Goal: Transaction & Acquisition: Book appointment/travel/reservation

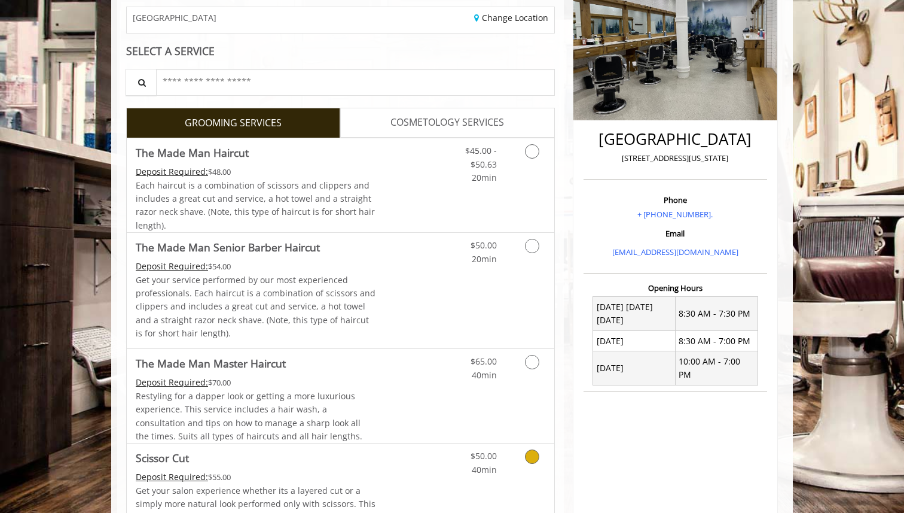
scroll to position [185, 0]
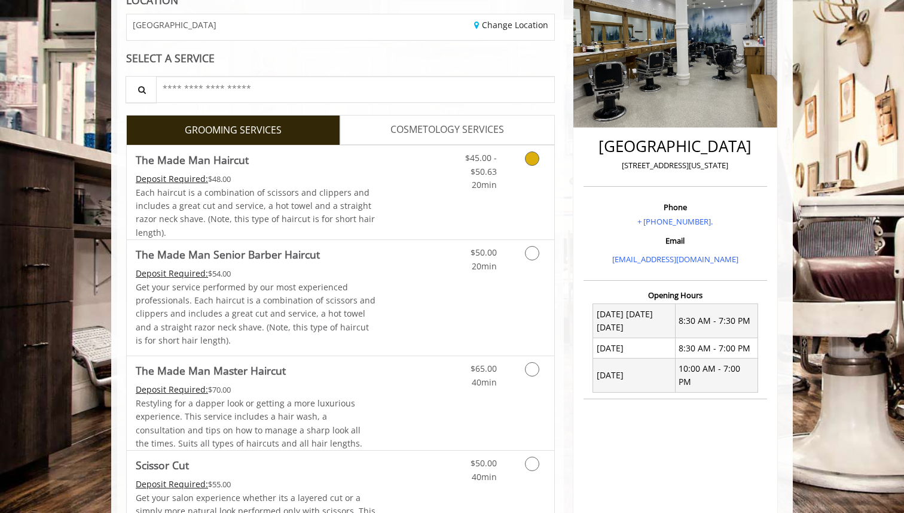
click at [364, 141] on link "COSMETOLOGY SERVICES" at bounding box center [447, 130] width 214 height 30
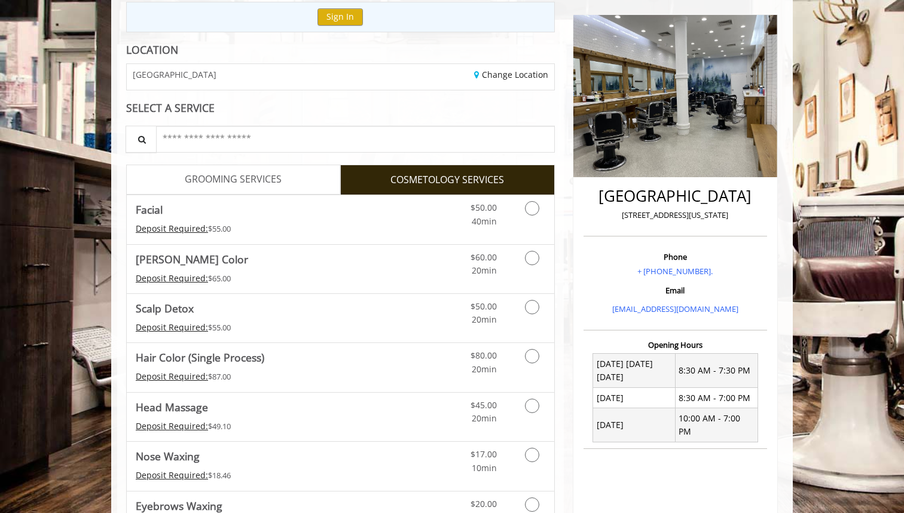
scroll to position [144, 0]
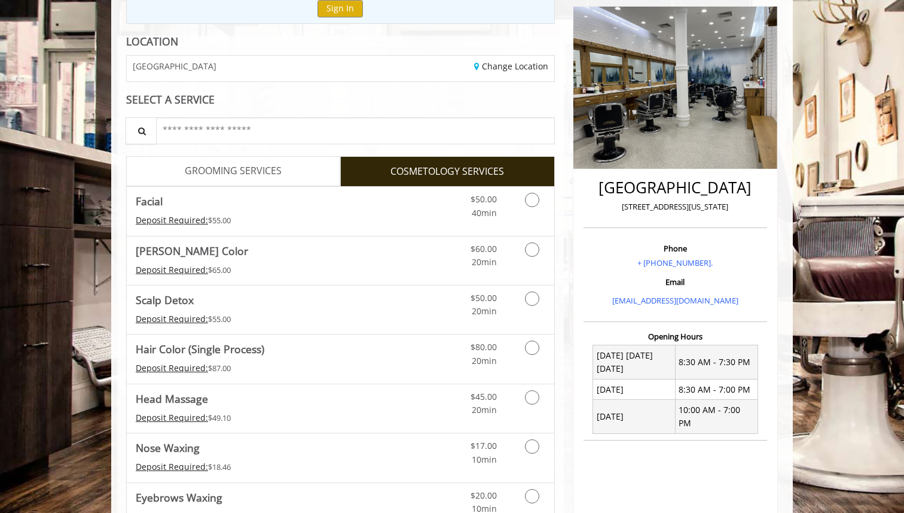
click at [253, 175] on span "GROOMING SERVICES" at bounding box center [233, 171] width 97 height 16
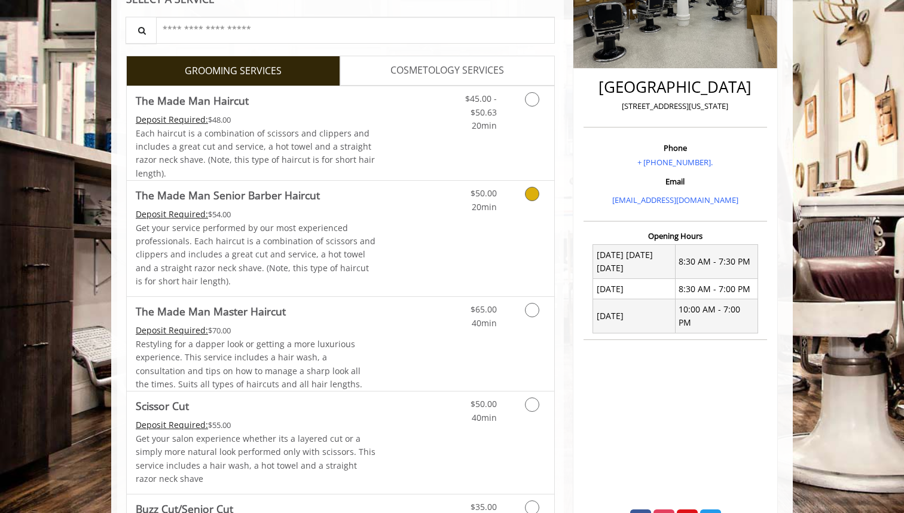
scroll to position [246, 0]
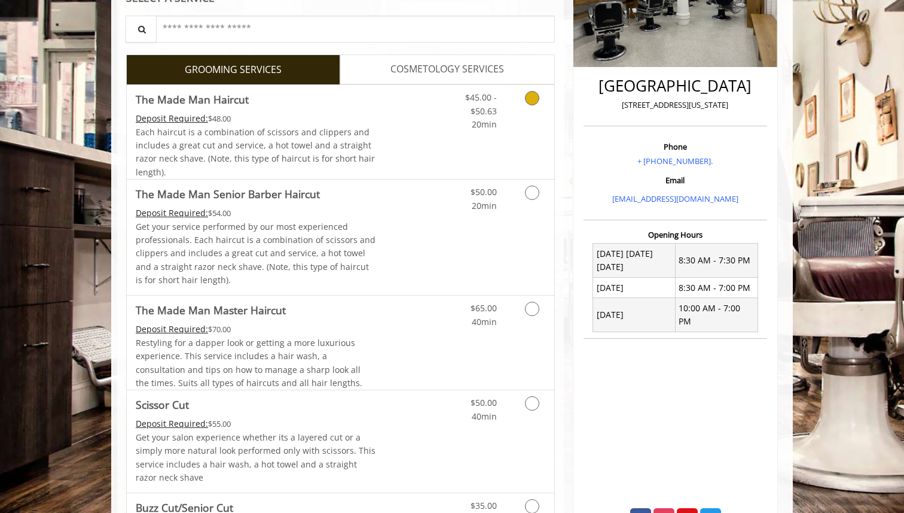
click at [203, 98] on Haircut "The Made Man Haircut" at bounding box center [192, 99] width 113 height 17
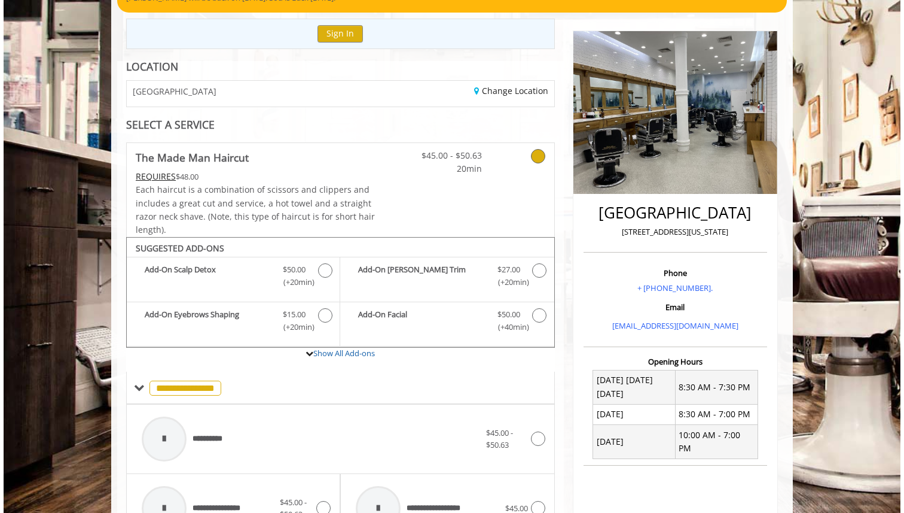
scroll to position [0, 0]
